Goal: Information Seeking & Learning: Learn about a topic

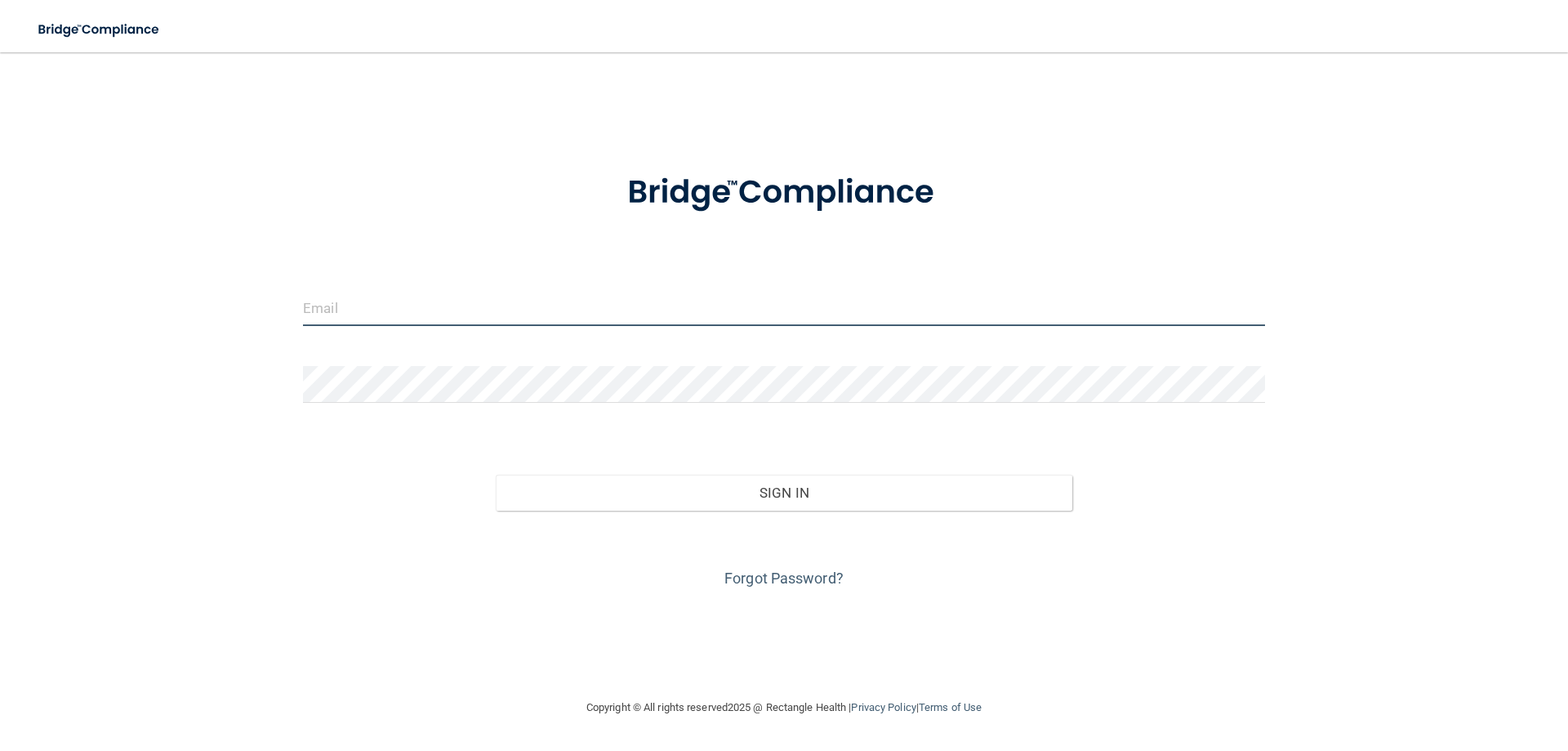
click at [359, 315] on input "email" at bounding box center [783, 308] width 962 height 37
click at [337, 307] on input "email" at bounding box center [783, 308] width 962 height 37
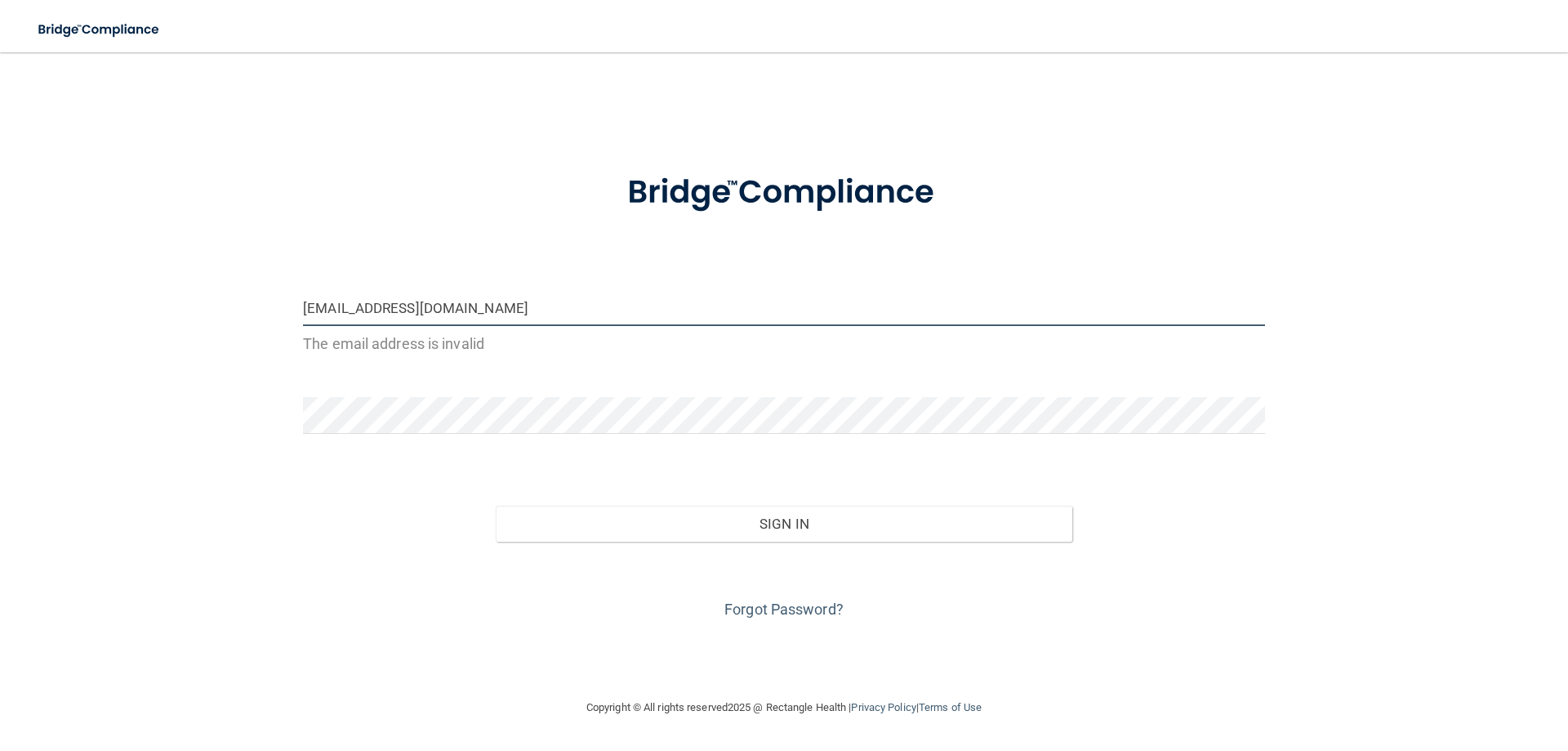
type input "[EMAIL_ADDRESS][DOMAIN_NAME]"
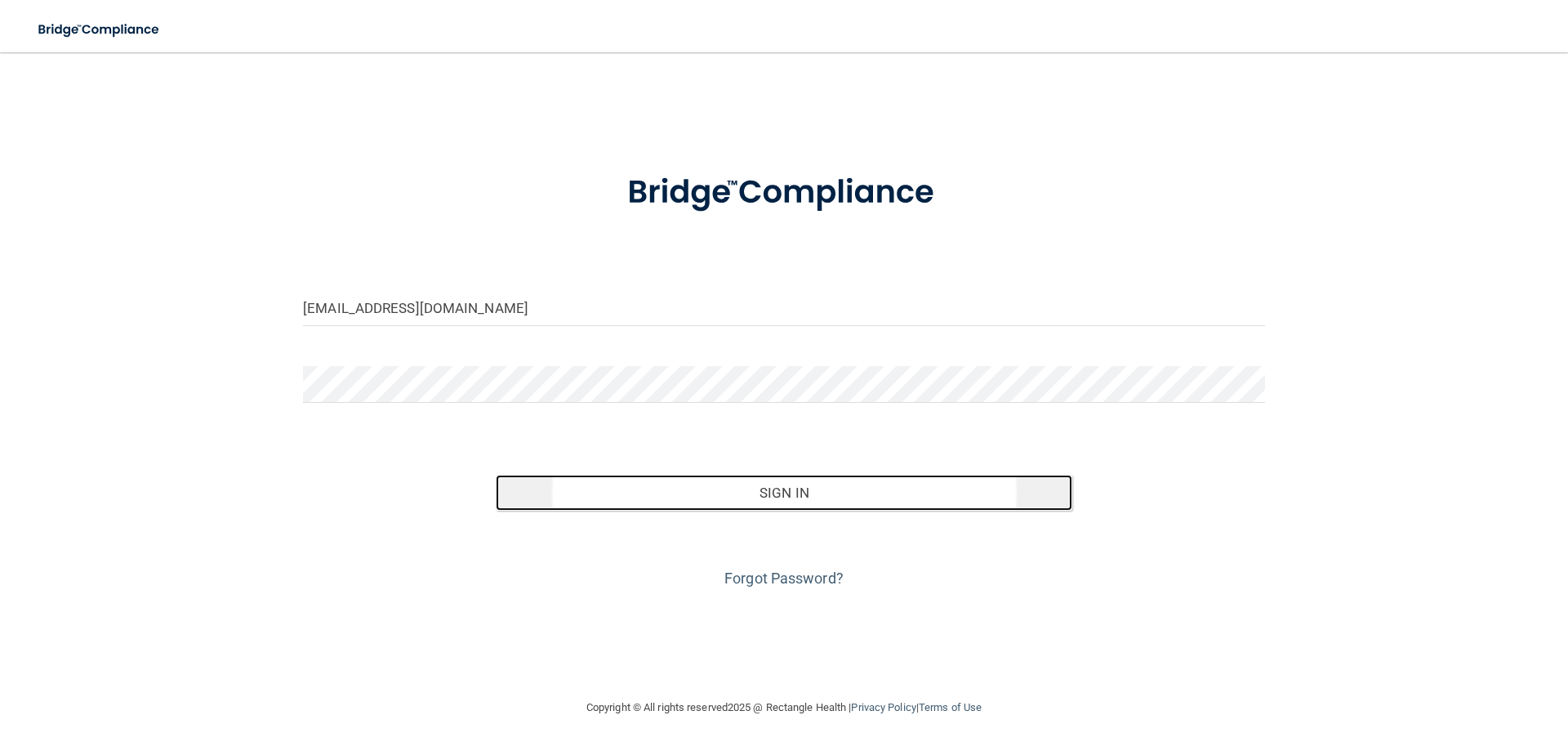
click at [786, 491] on button "Sign In" at bounding box center [784, 492] width 577 height 36
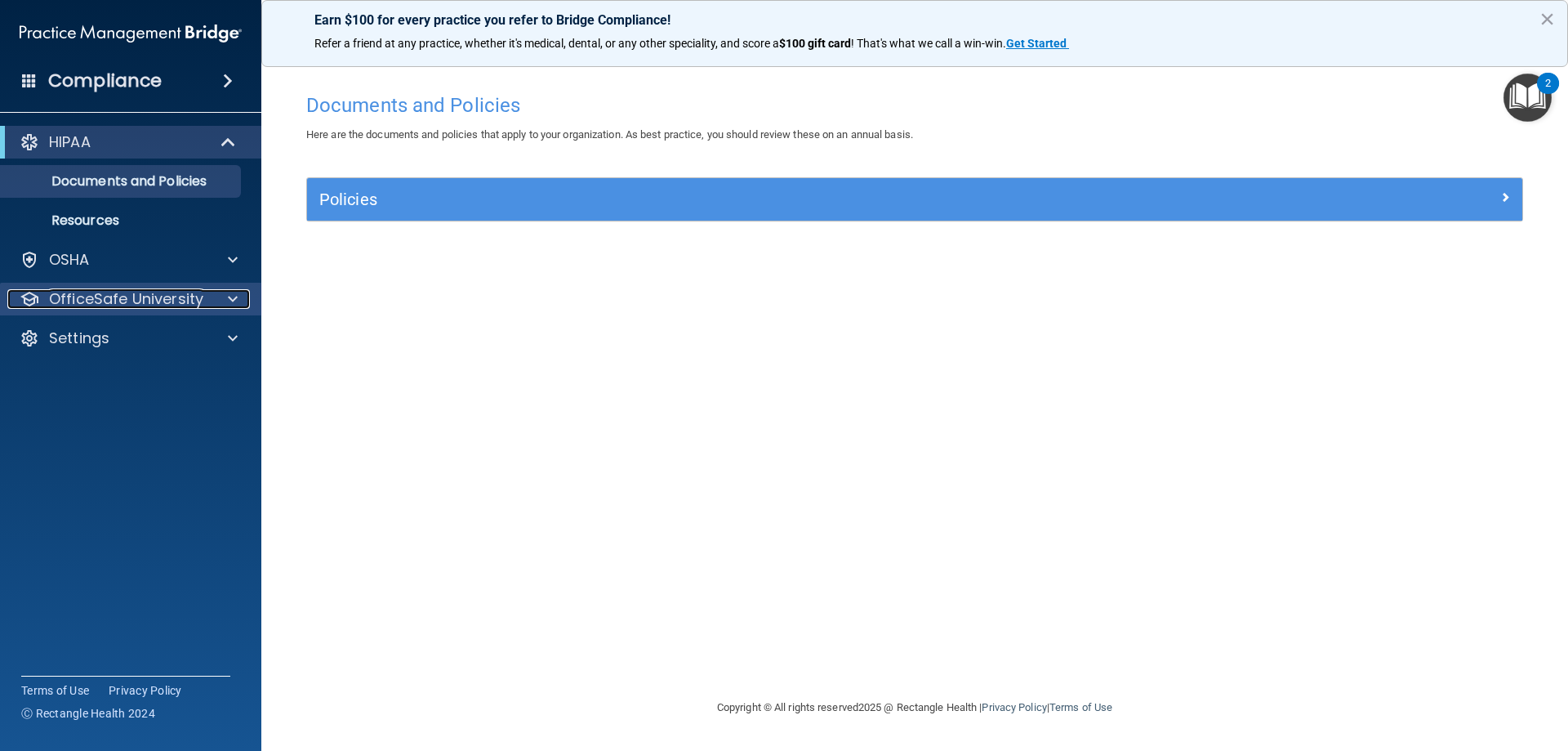
click at [141, 297] on p "OfficeSafe University" at bounding box center [126, 299] width 154 height 19
click at [147, 302] on p "OfficeSafe University" at bounding box center [126, 299] width 154 height 19
click at [146, 302] on p "OfficeSafe University" at bounding box center [126, 299] width 154 height 19
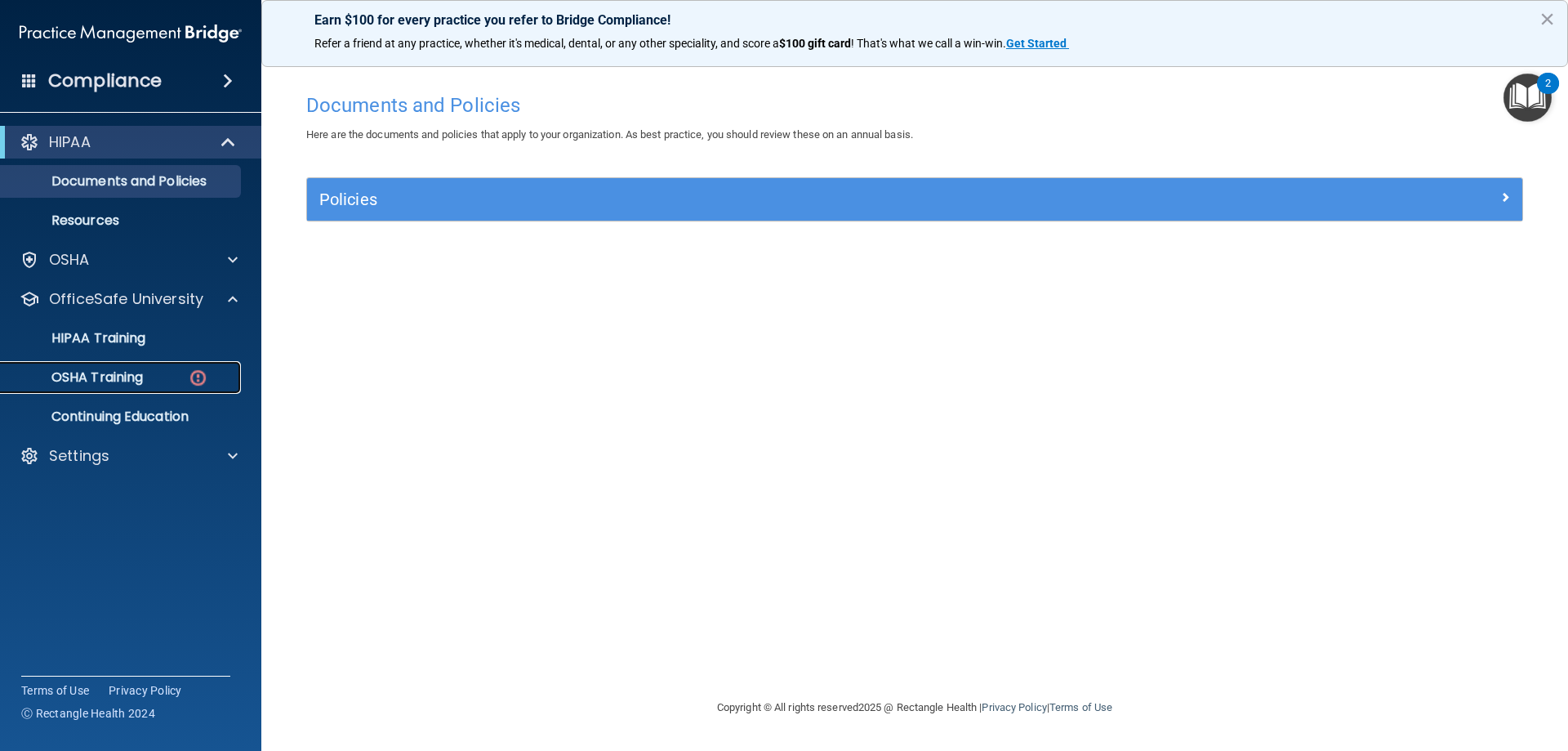
click at [116, 376] on p "OSHA Training" at bounding box center [76, 377] width 132 height 17
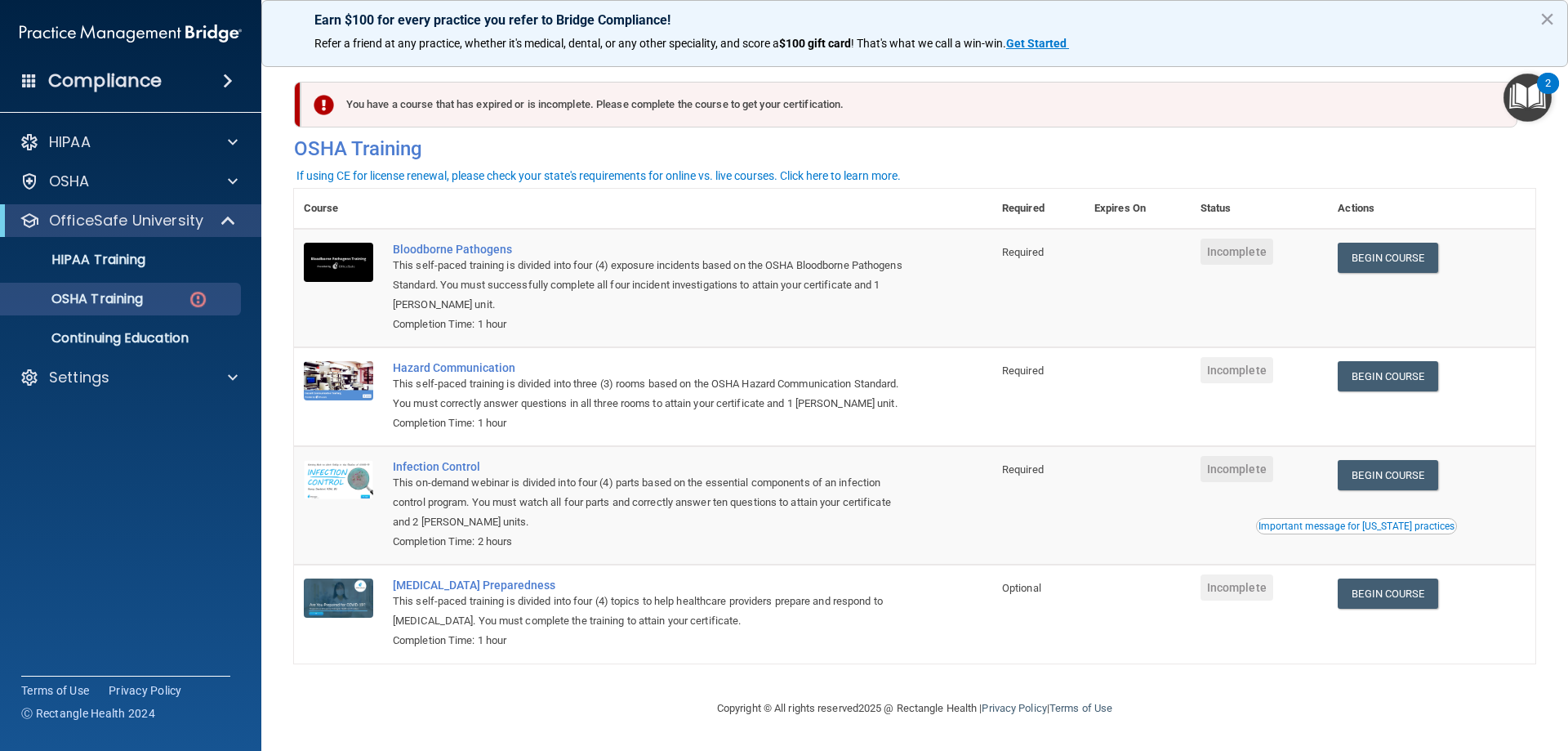
click at [866, 287] on div "This self-paced training is divided into four (4) exposure incidents based on t…" at bounding box center [652, 284] width 517 height 59
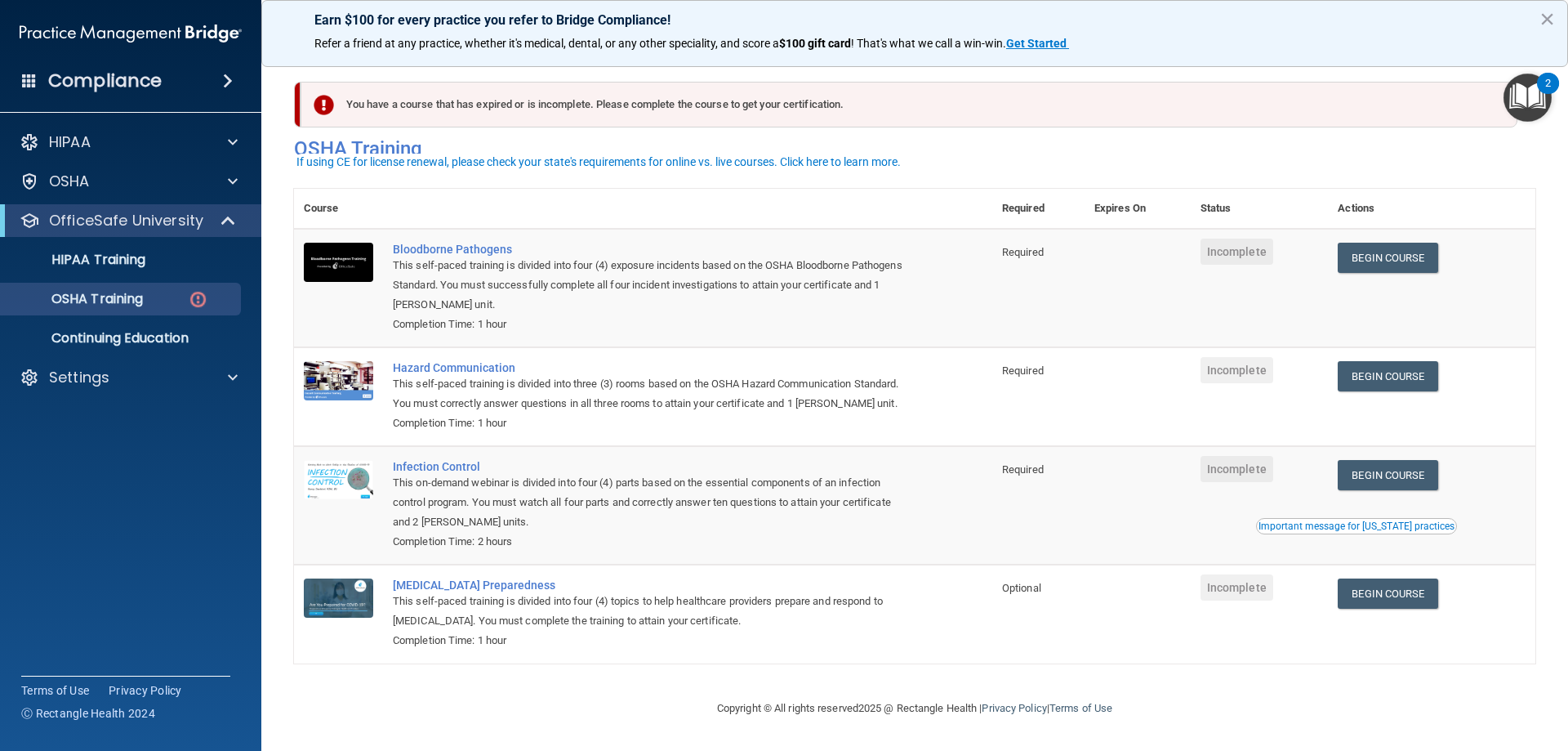
scroll to position [20, 0]
click at [516, 268] on div "This self-paced training is divided into four (4) exposure incidents based on t…" at bounding box center [652, 284] width 517 height 59
click at [125, 261] on p "HIPAA Training" at bounding box center [78, 260] width 135 height 17
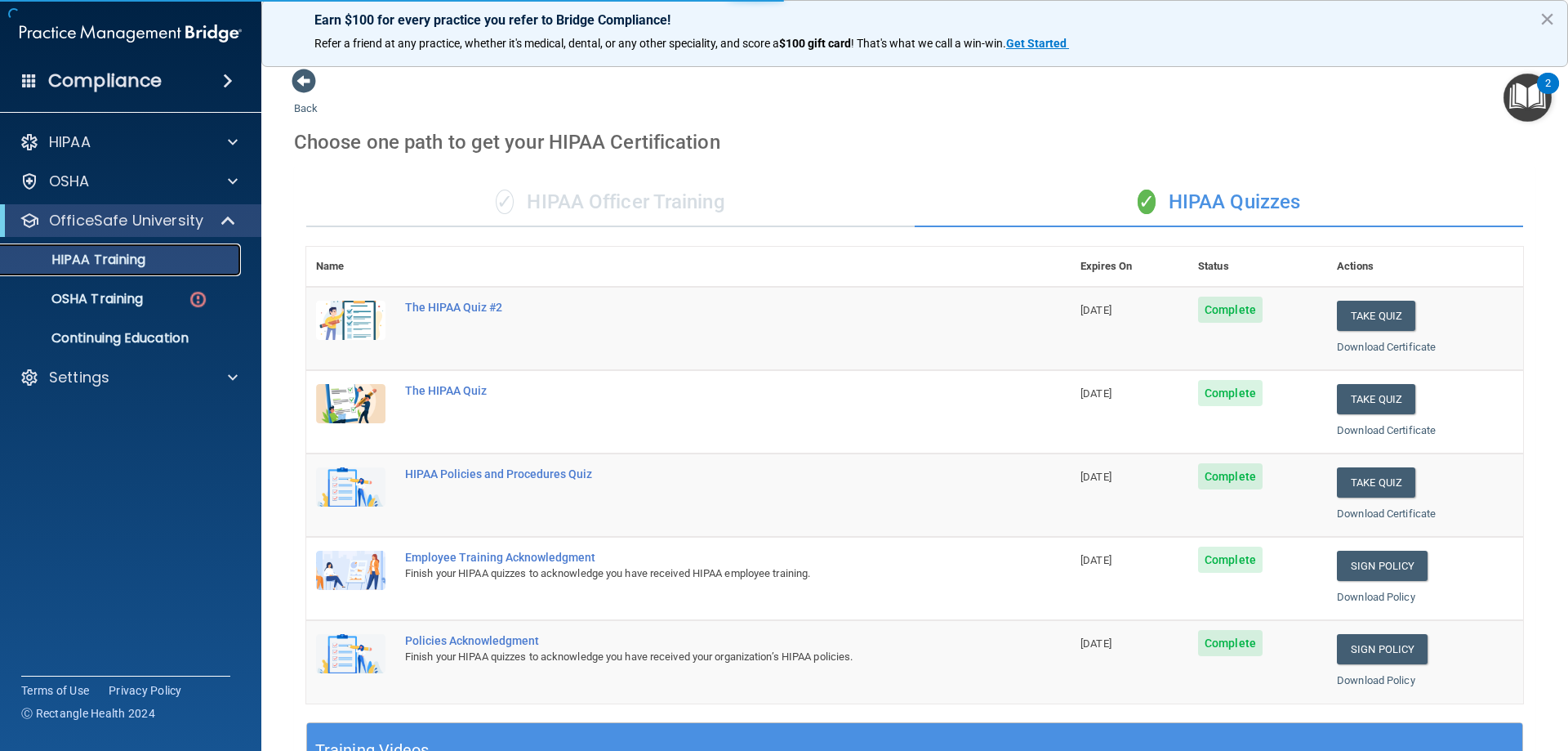
scroll to position [480, 0]
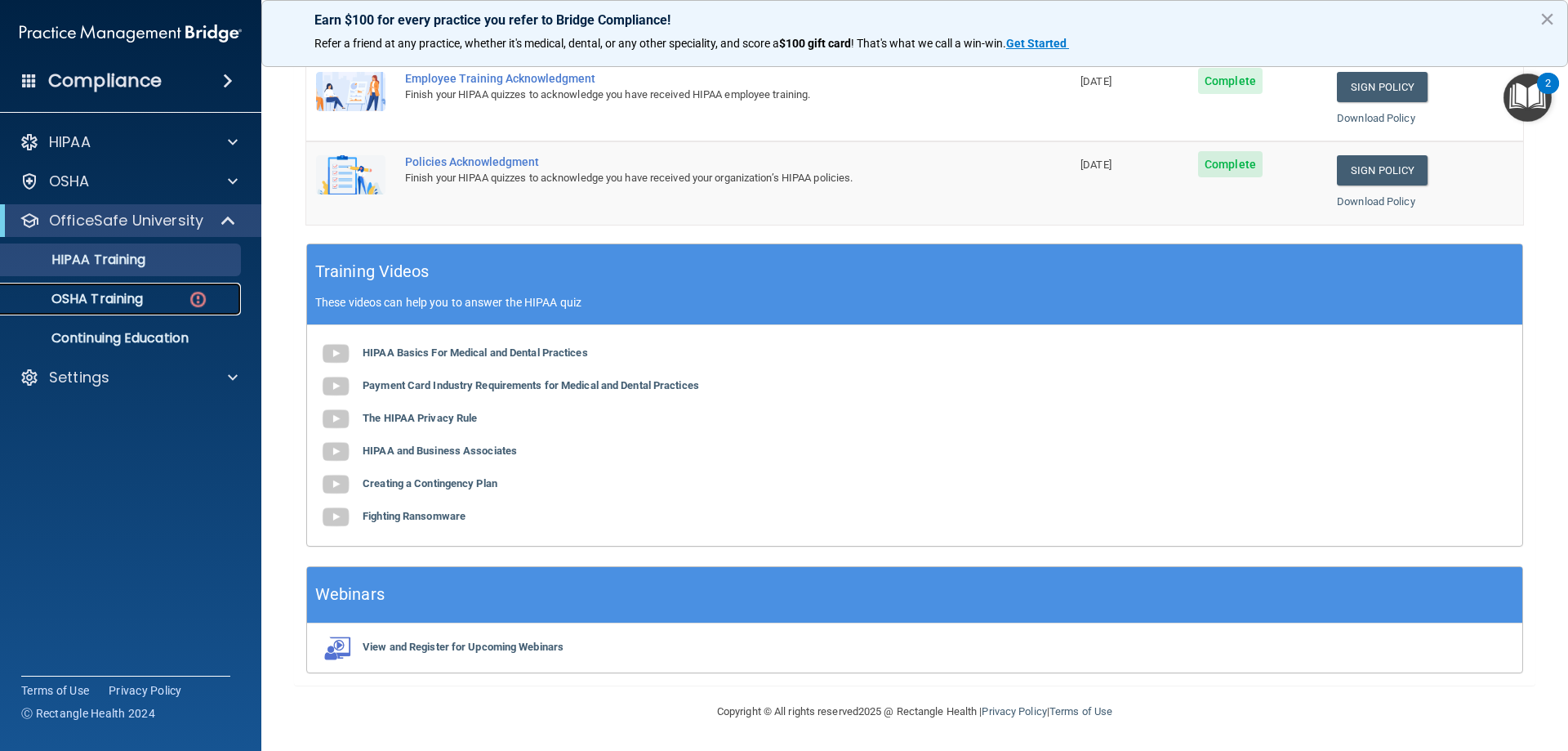
click at [95, 302] on p "OSHA Training" at bounding box center [76, 299] width 132 height 17
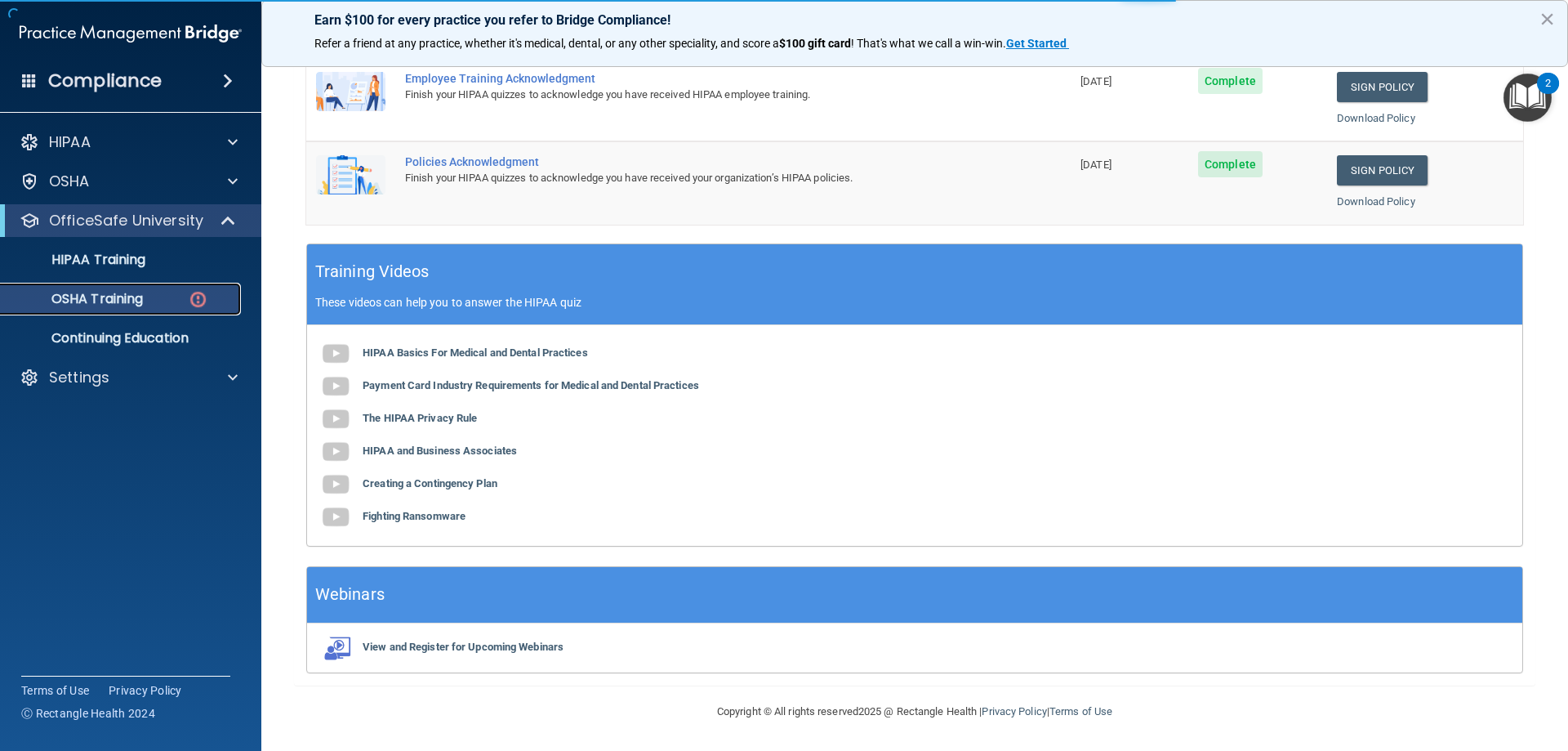
scroll to position [20, 0]
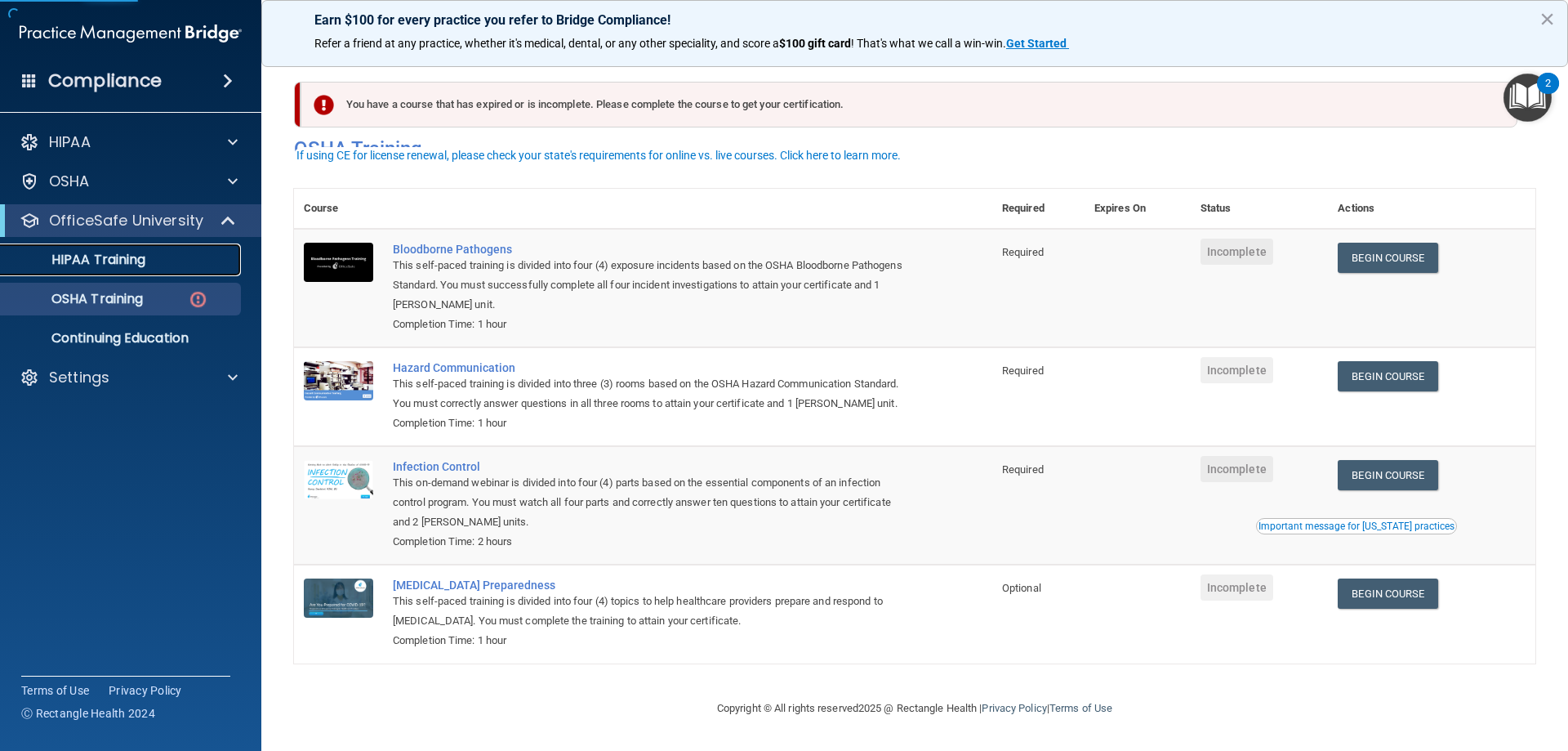
click at [95, 256] on p "HIPAA Training" at bounding box center [78, 260] width 135 height 17
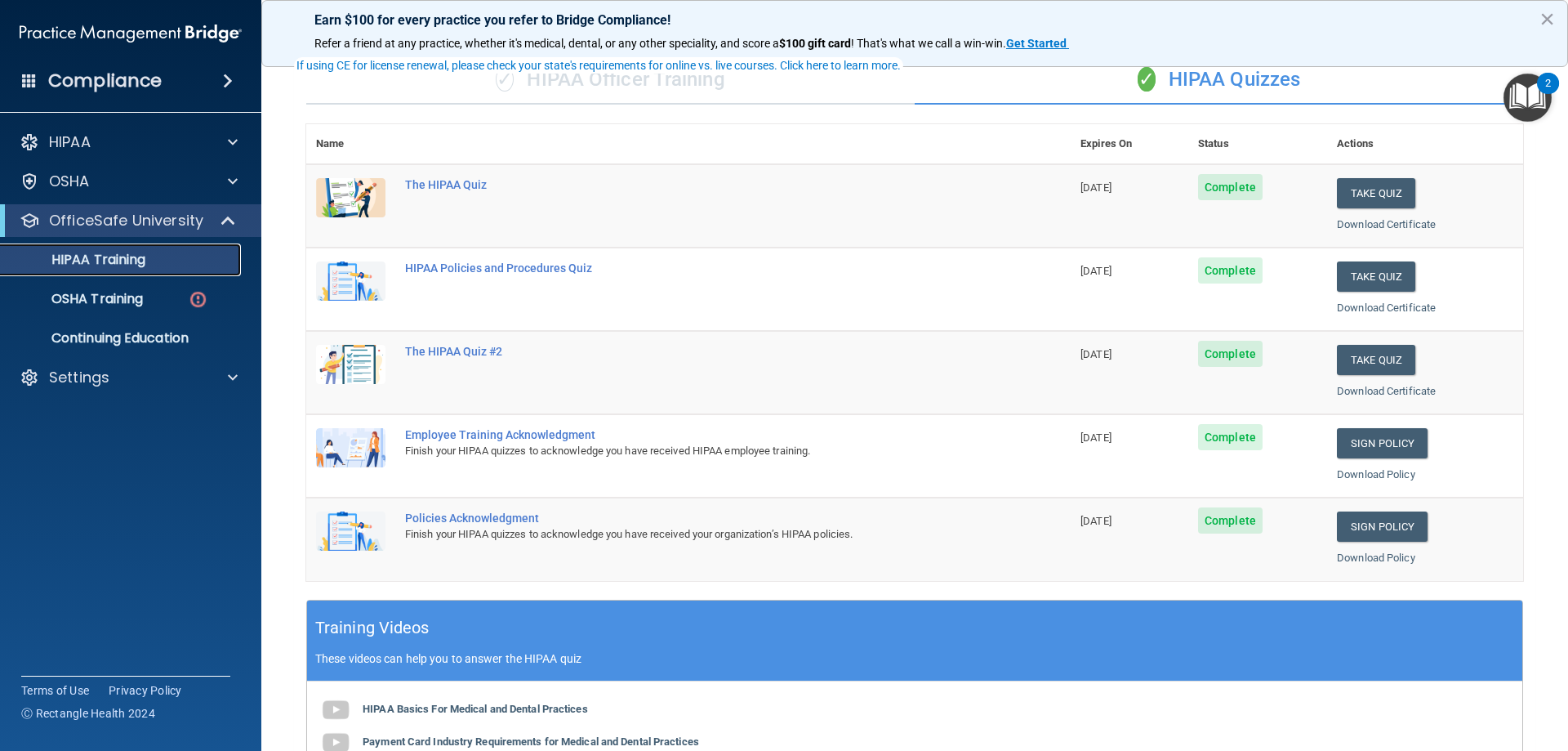
scroll to position [163, 0]
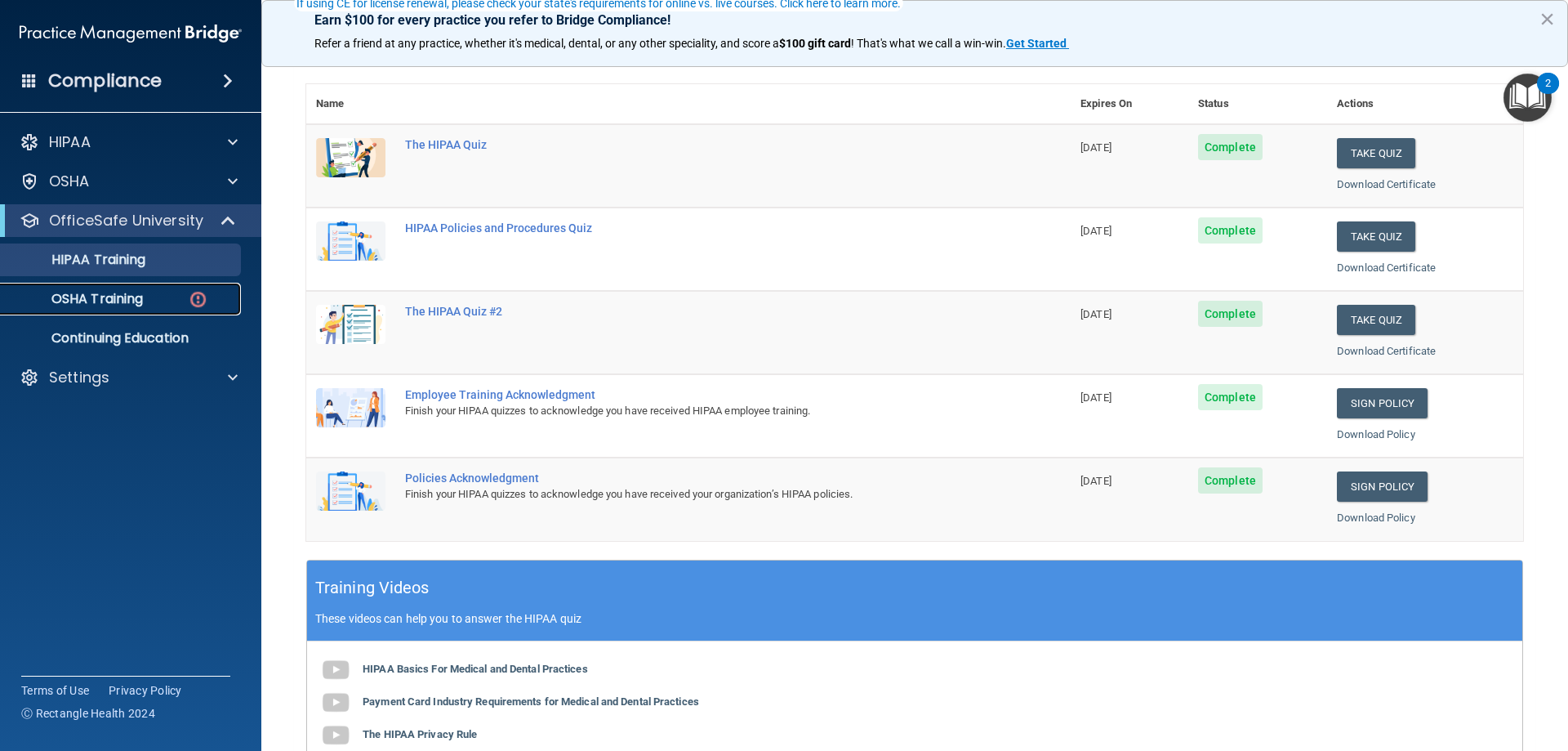
click at [127, 304] on p "OSHA Training" at bounding box center [76, 299] width 132 height 17
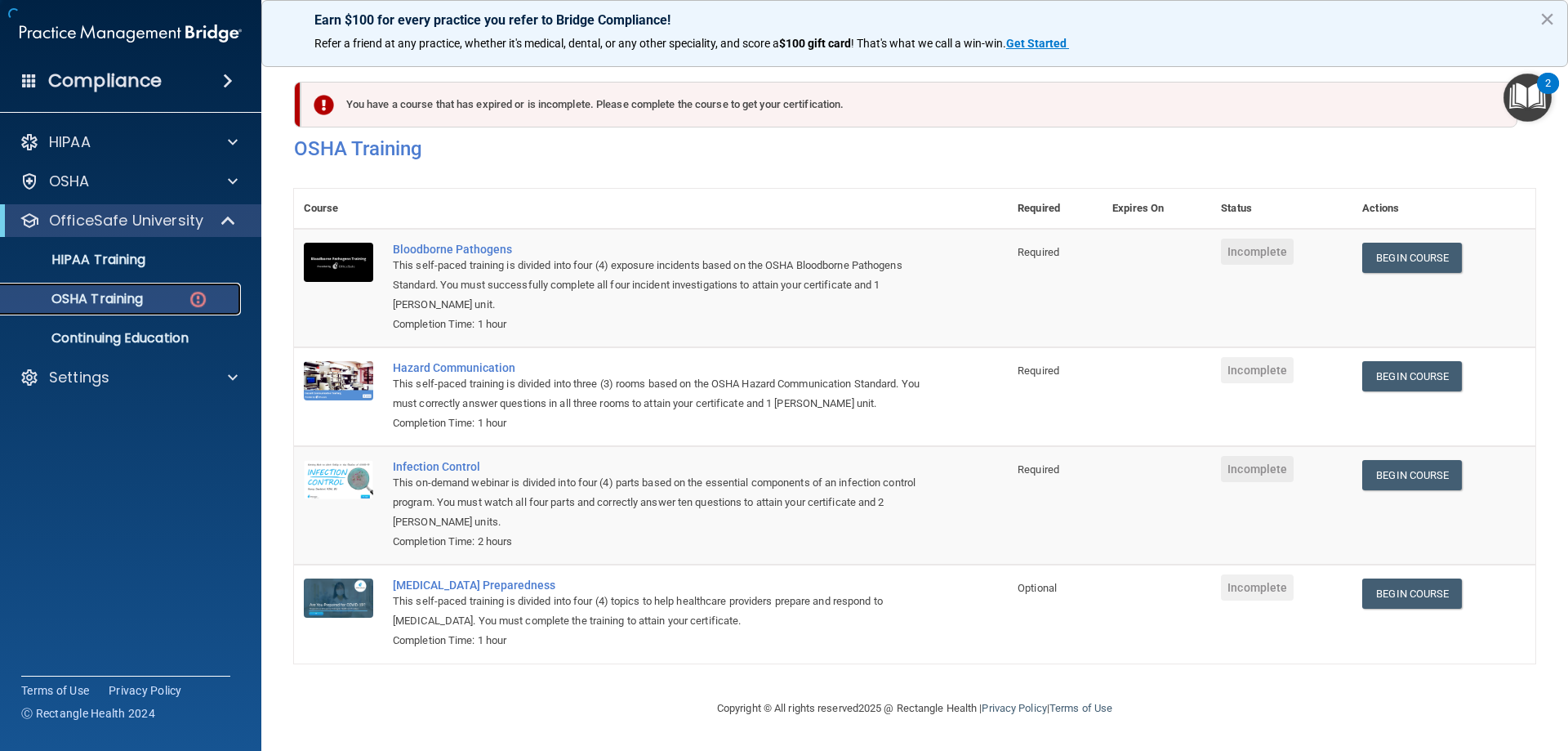
scroll to position [20, 0]
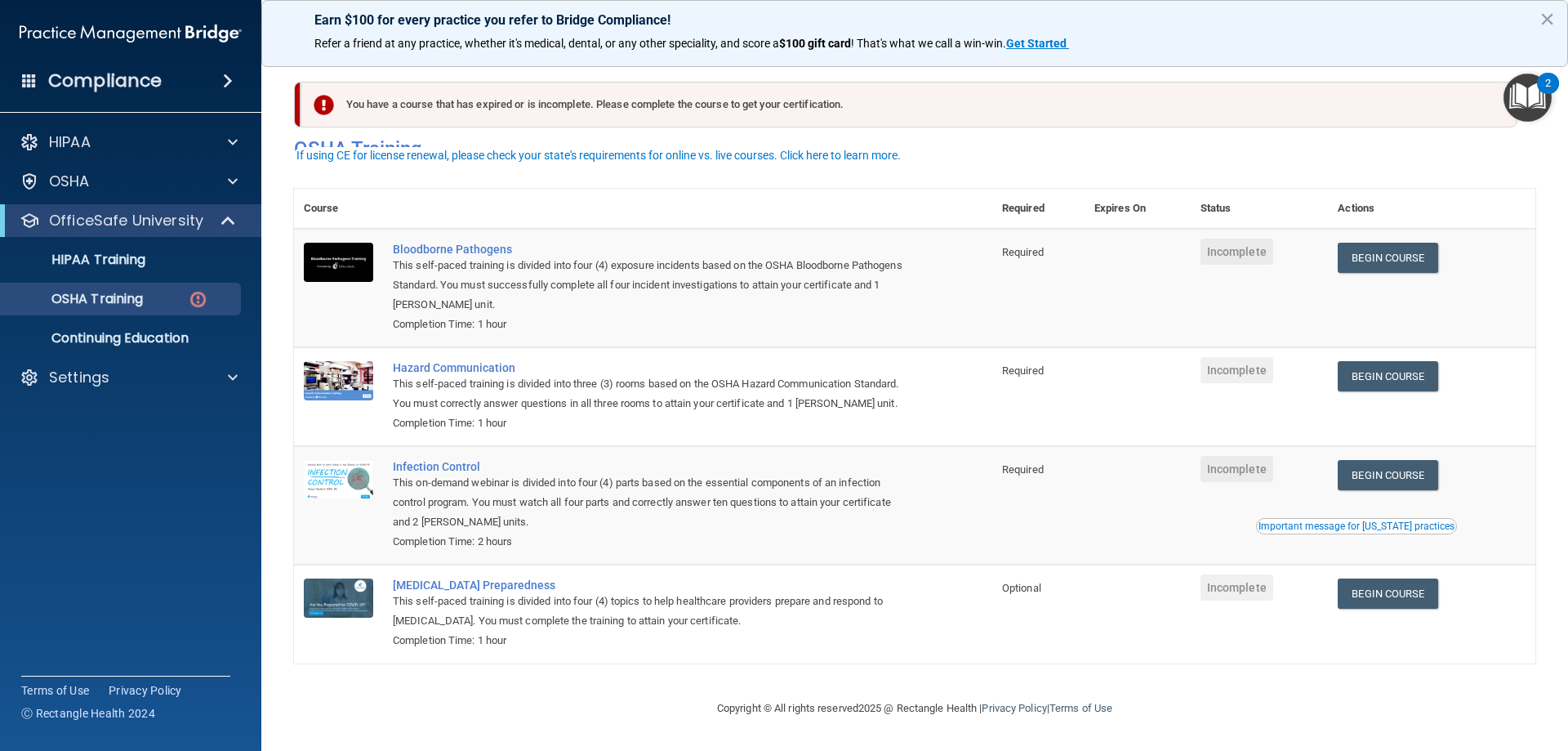
click at [223, 79] on span at bounding box center [227, 81] width 10 height 19
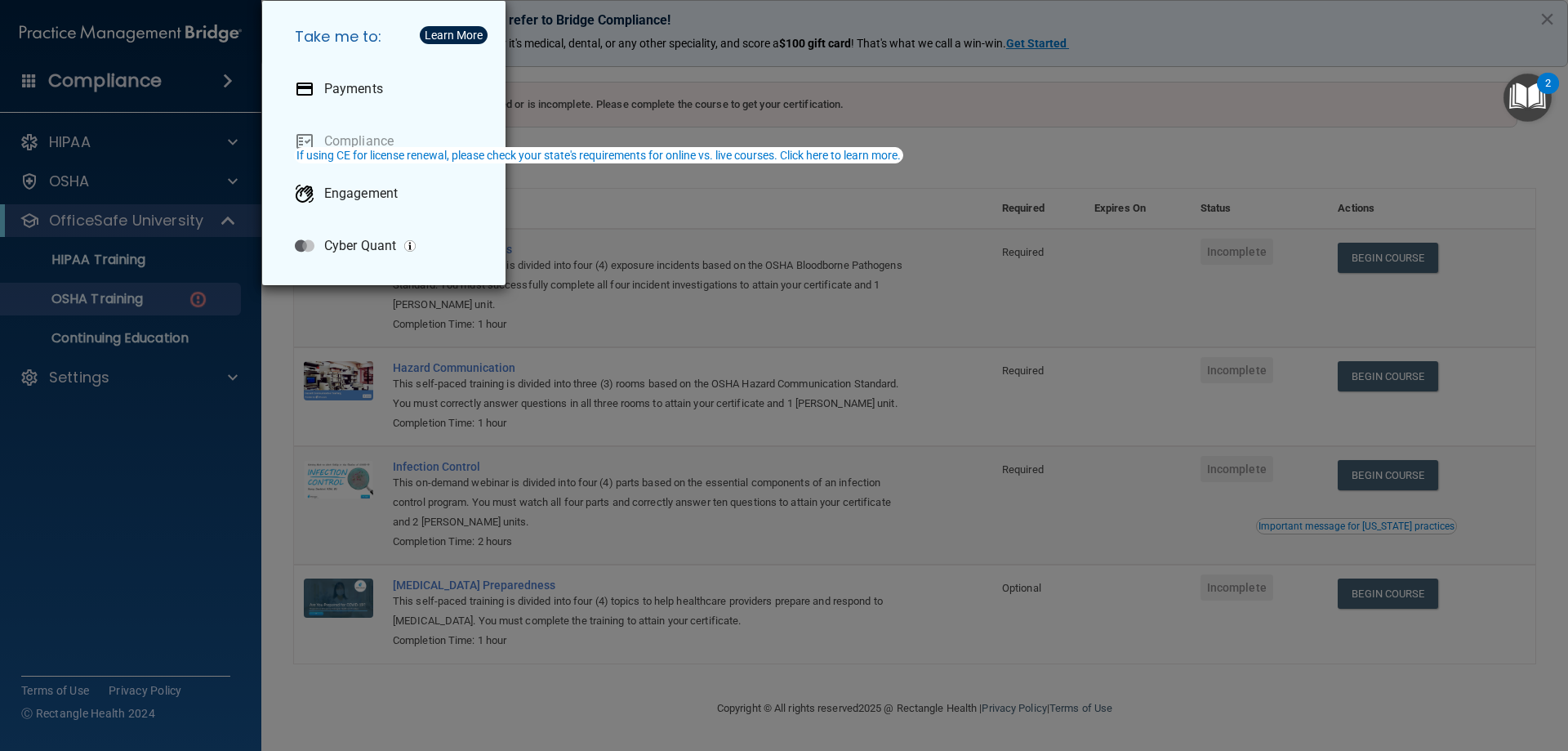
click at [160, 483] on div "Take me to: Payments Compliance Engagement Cyber Quant" at bounding box center [784, 376] width 1568 height 751
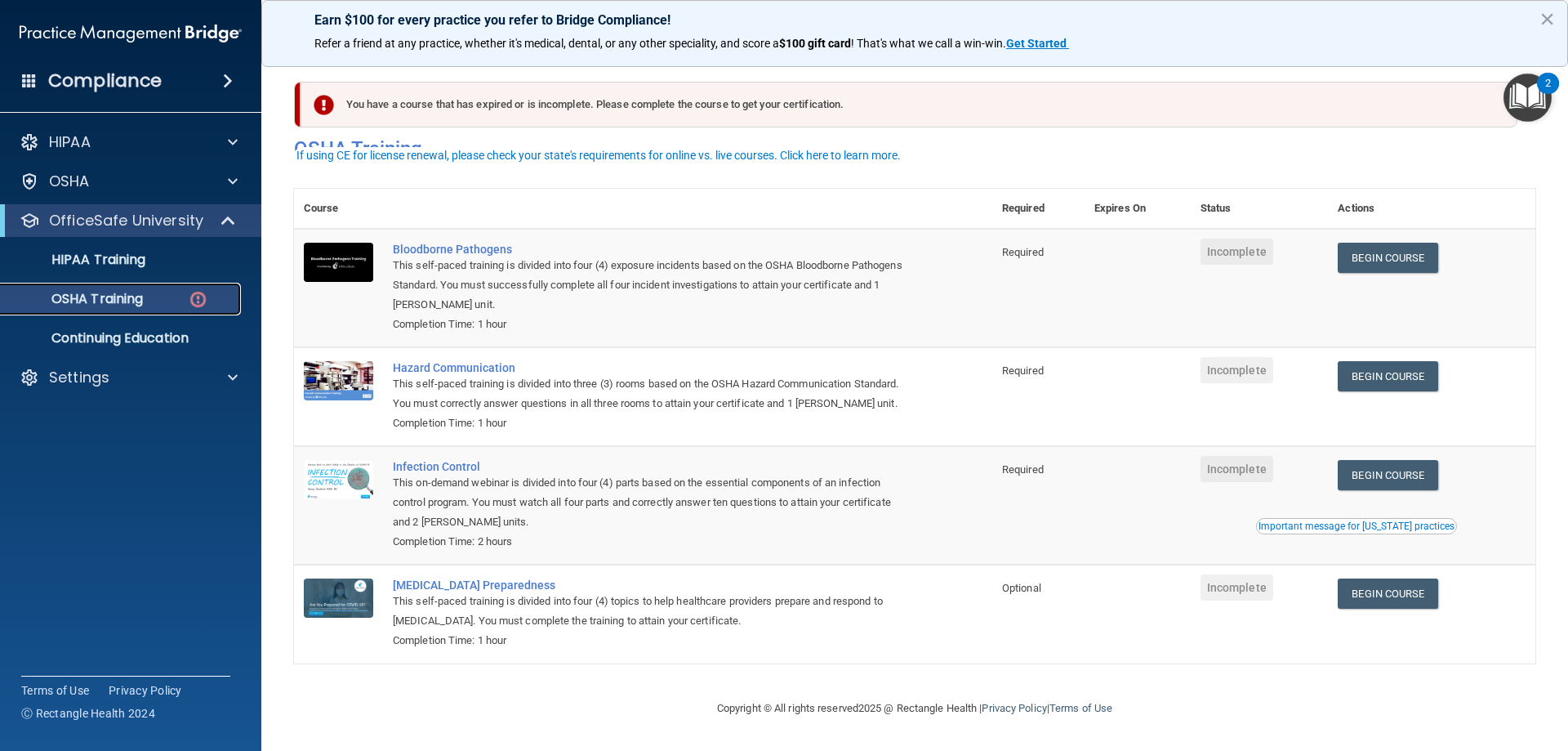
click at [110, 295] on p "OSHA Training" at bounding box center [76, 299] width 132 height 17
click at [1375, 243] on link "Begin Course" at bounding box center [1387, 258] width 100 height 30
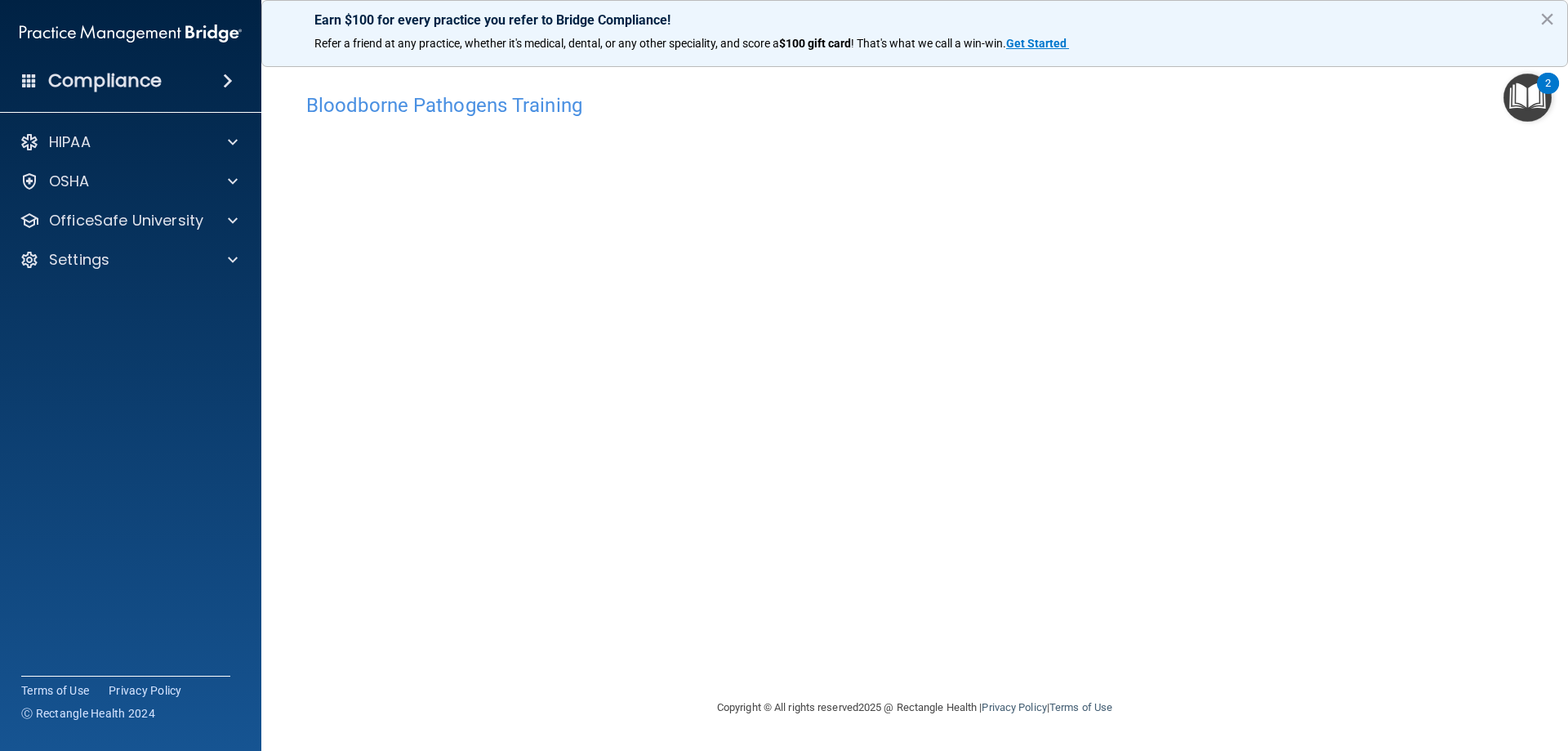
drag, startPoint x: 537, startPoint y: 672, endPoint x: 529, endPoint y: 633, distance: 39.8
click at [535, 671] on div "Bloodborne Pathogens Training This course doesn’t expire until . Are you sure y…" at bounding box center [915, 391] width 1242 height 612
click at [510, 633] on div "Bloodborne Pathogens Training This course doesn’t expire until . Are you sure y…" at bounding box center [915, 391] width 1242 height 612
click at [1548, 16] on button "×" at bounding box center [1547, 19] width 16 height 26
